Goal: Check status: Check status

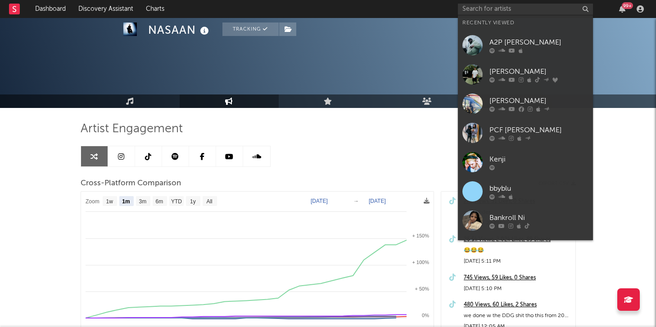
select select "1m"
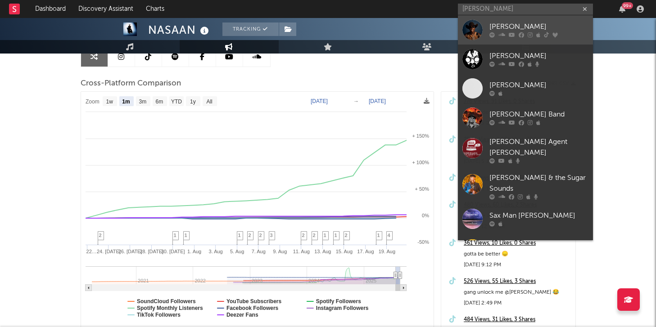
type input "[PERSON_NAME]"
click at [520, 27] on div "[PERSON_NAME]" at bounding box center [539, 27] width 99 height 11
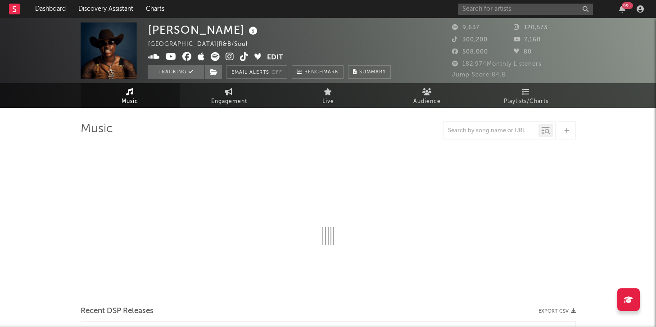
select select "6m"
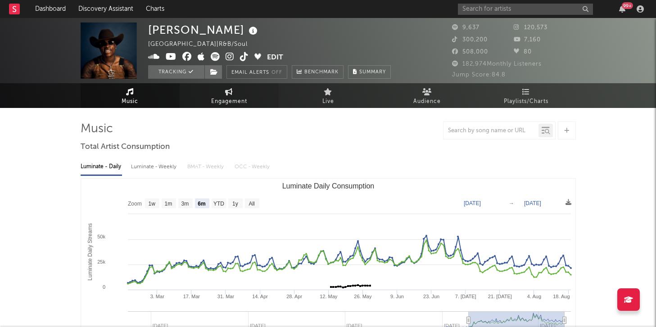
click at [244, 96] on span "Engagement" at bounding box center [229, 101] width 36 height 11
select select "1w"
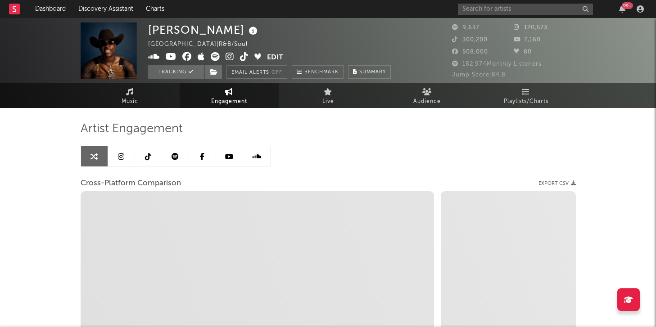
select select "1m"
